Goal: Task Accomplishment & Management: Manage account settings

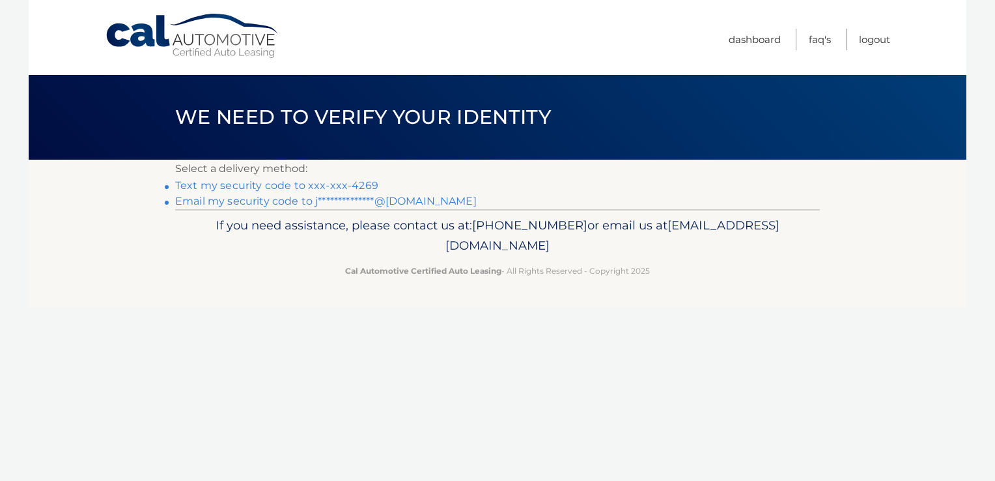
click at [354, 187] on link "Text my security code to xxx-xxx-4269" at bounding box center [276, 185] width 203 height 12
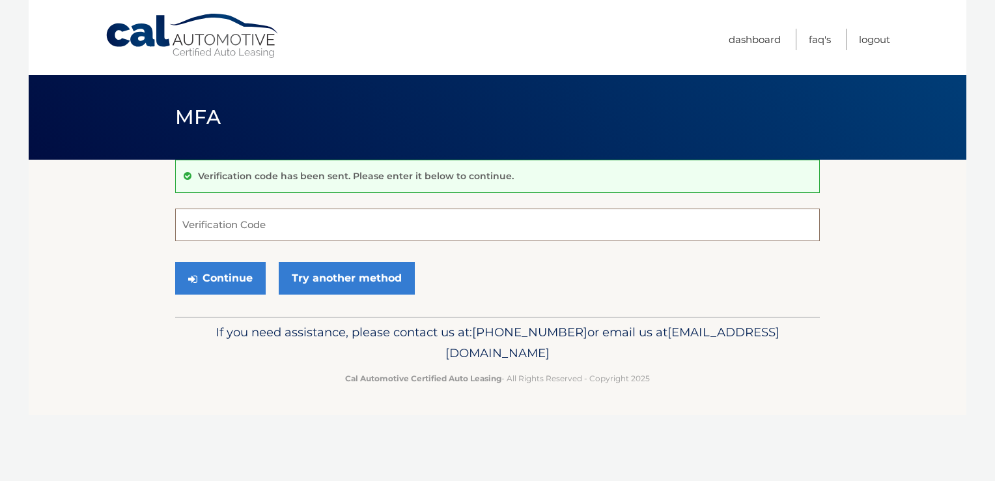
click at [292, 217] on input "Verification Code" at bounding box center [497, 224] width 645 height 33
type input "990179"
click at [208, 281] on button "Continue" at bounding box center [220, 278] width 91 height 33
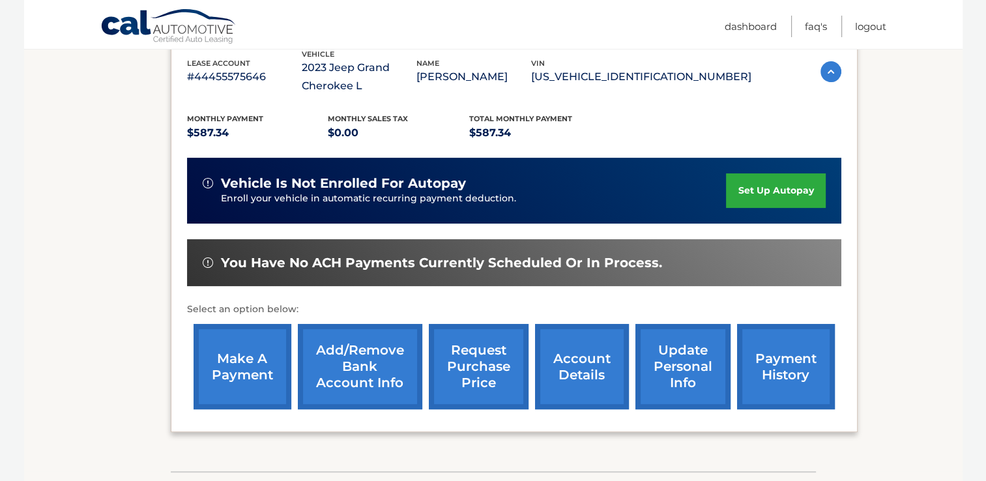
scroll to position [236, 0]
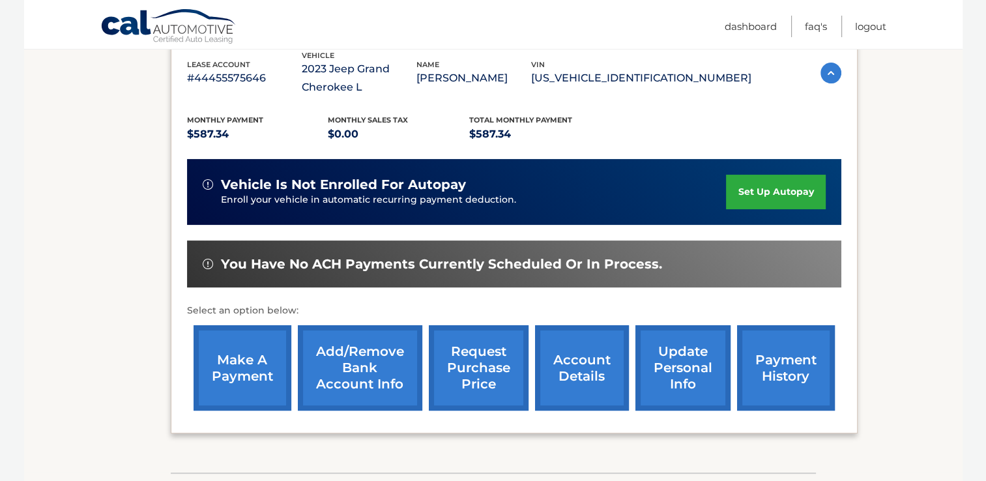
click at [249, 371] on link "make a payment" at bounding box center [242, 367] width 98 height 85
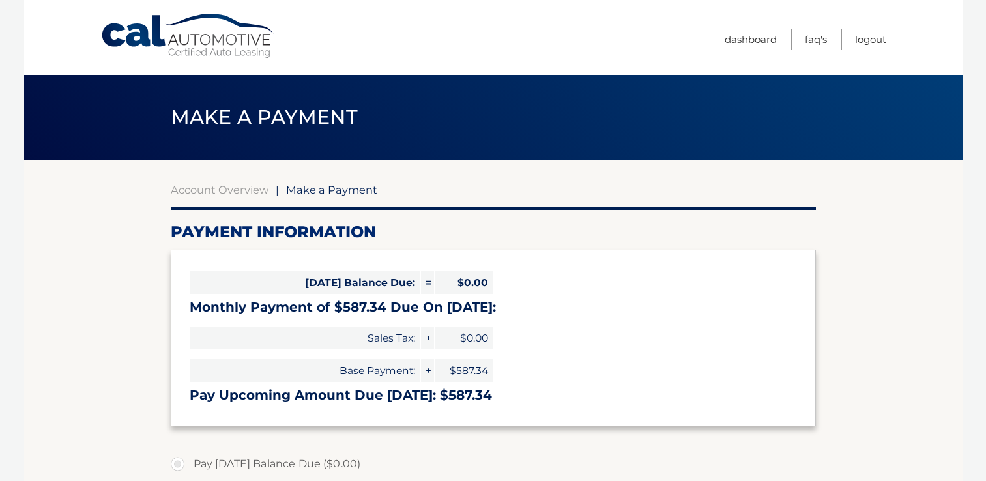
select select "ZDRhMWRjOGQtN2QyZi00MzE4LTgzYWEtOTllMDEwNWVlODFh"
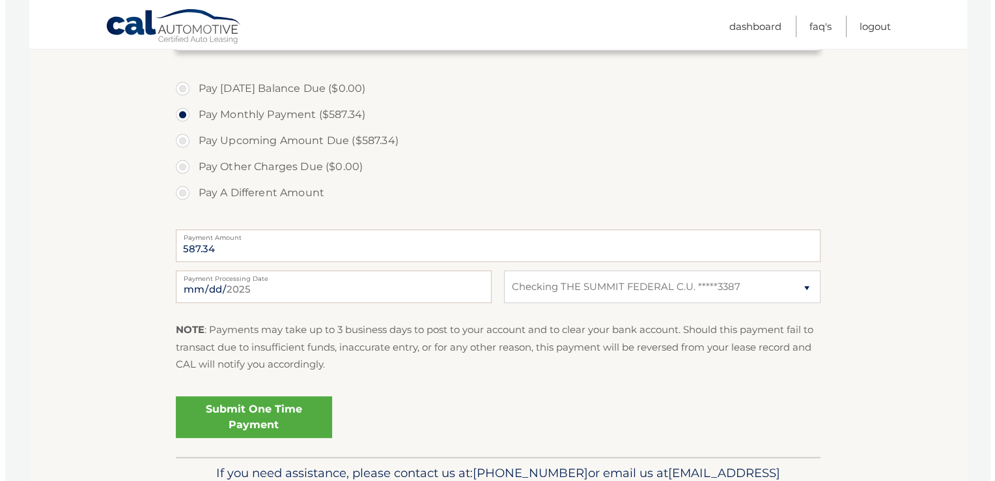
scroll to position [420, 0]
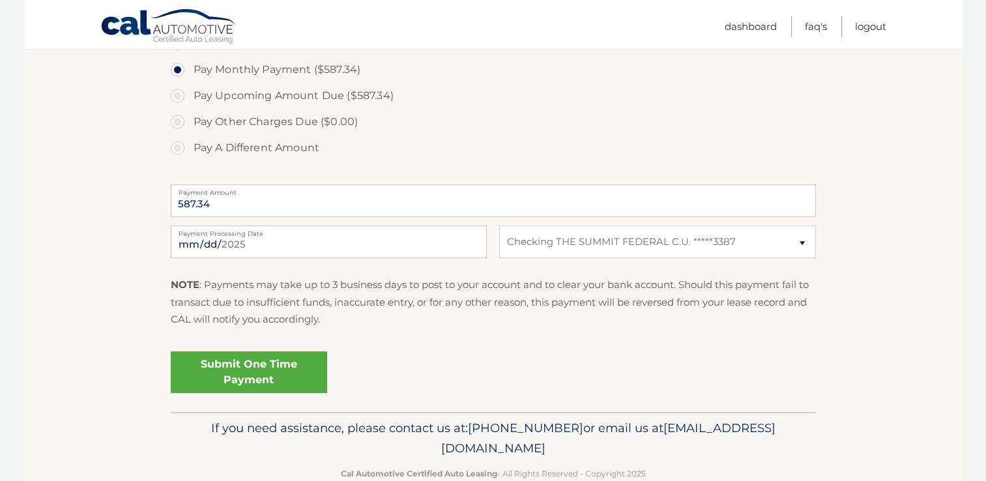
click at [274, 371] on link "Submit One Time Payment" at bounding box center [249, 372] width 156 height 42
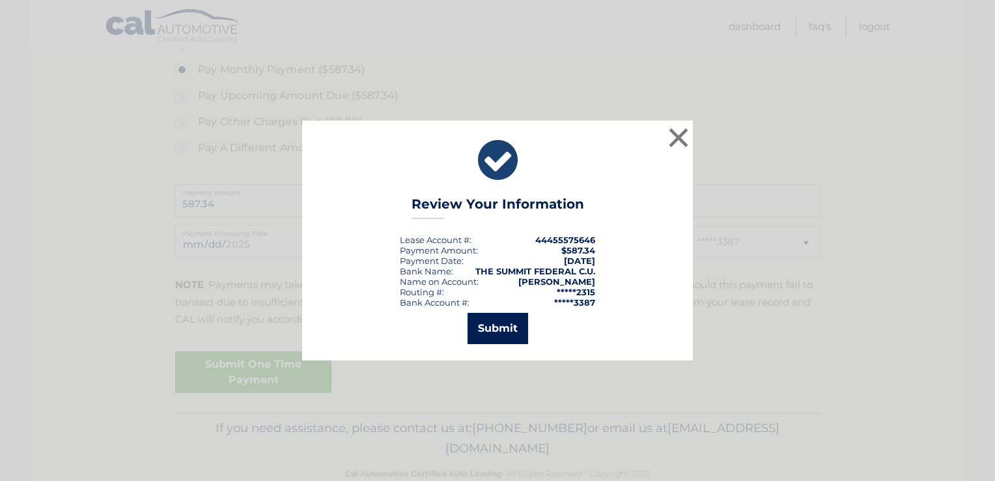
click at [485, 320] on button "Submit" at bounding box center [498, 328] width 61 height 31
